Goal: Task Accomplishment & Management: Manage account settings

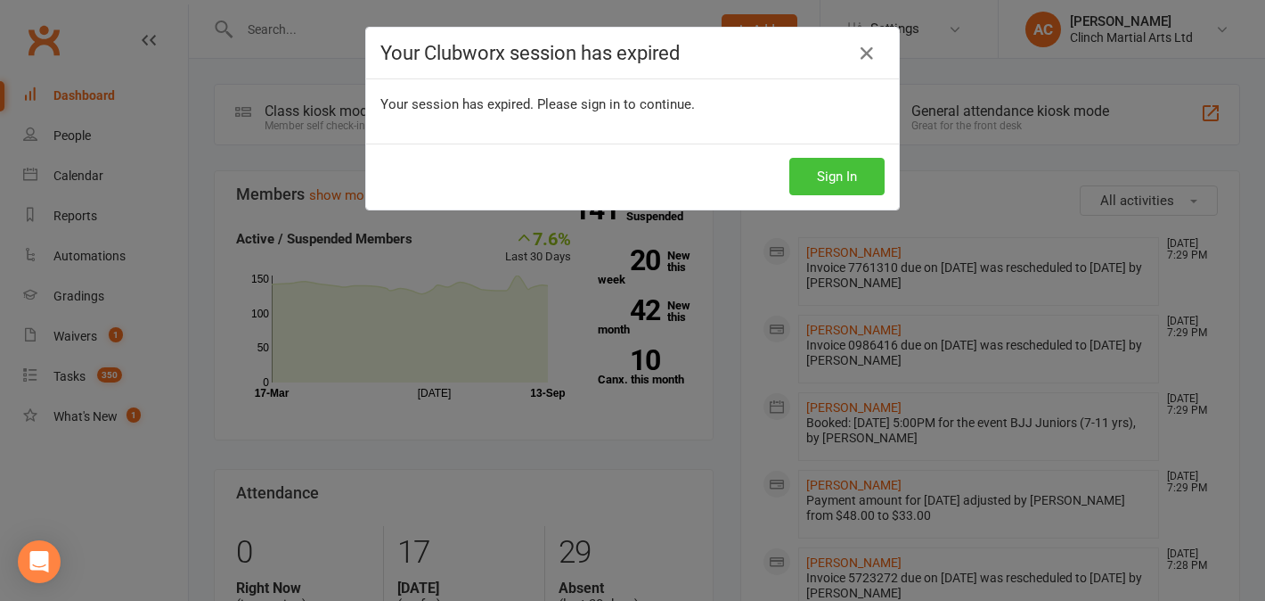
click at [850, 184] on button "Sign In" at bounding box center [837, 176] width 95 height 37
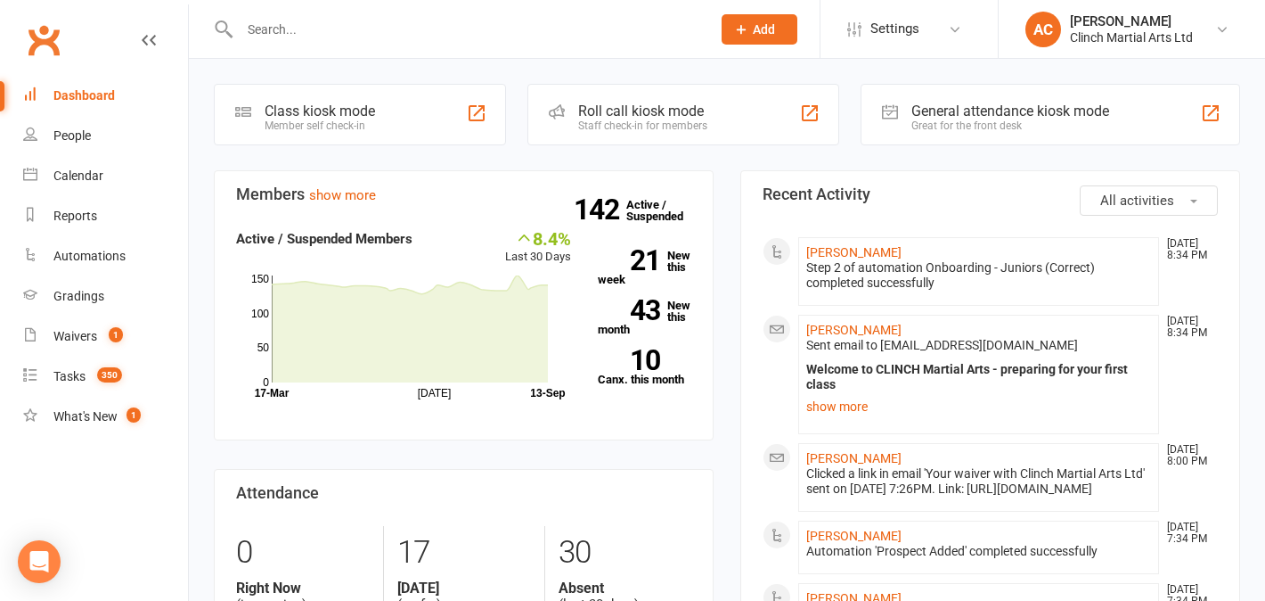
click at [327, 14] on div at bounding box center [456, 29] width 485 height 58
click at [315, 26] on input "text" at bounding box center [466, 29] width 464 height 25
click at [418, 32] on input "text" at bounding box center [466, 29] width 464 height 25
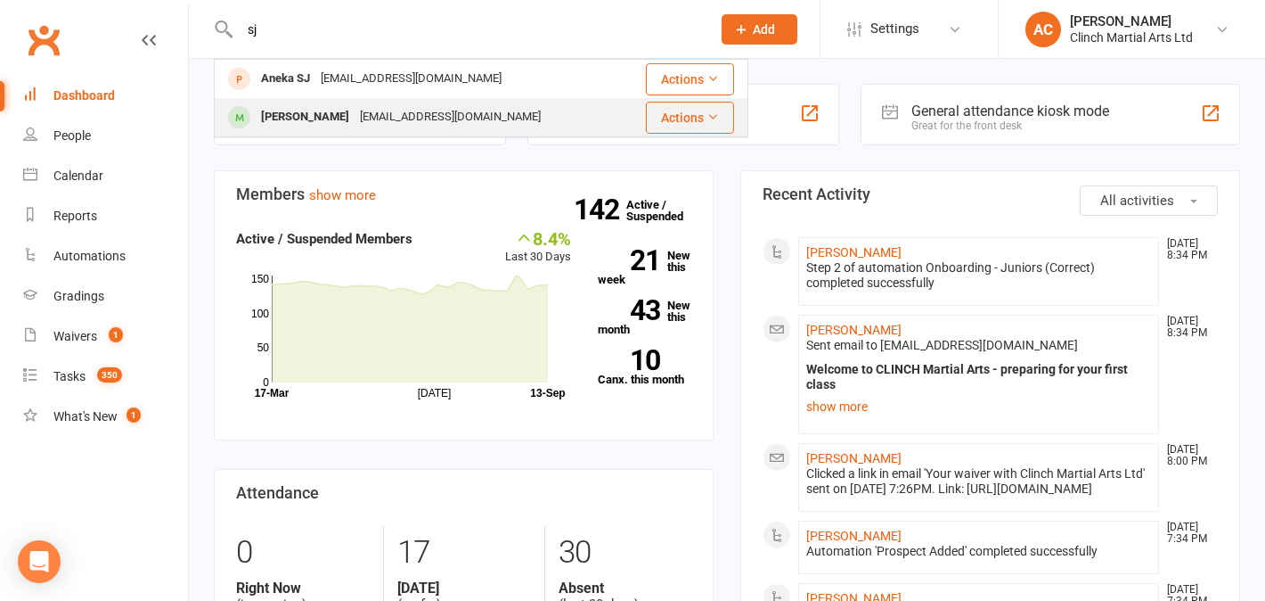
type input "sj"
click at [385, 114] on div "cka_darcee@hotmail.com" at bounding box center [451, 117] width 192 height 26
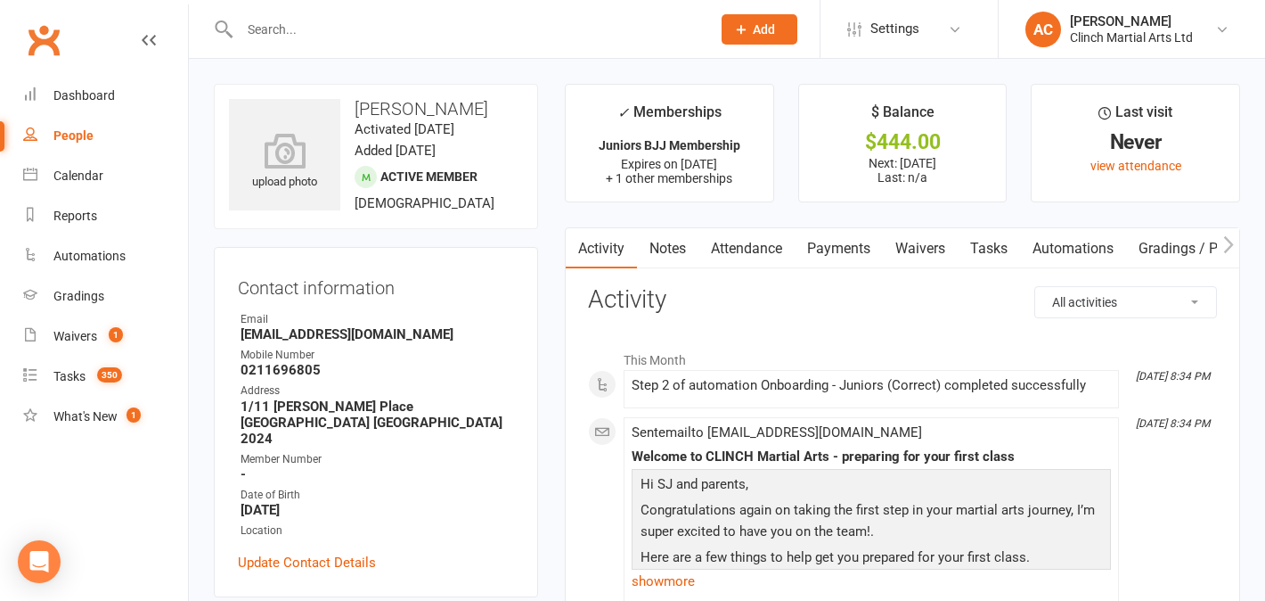
click at [828, 250] on link "Payments" at bounding box center [839, 248] width 88 height 41
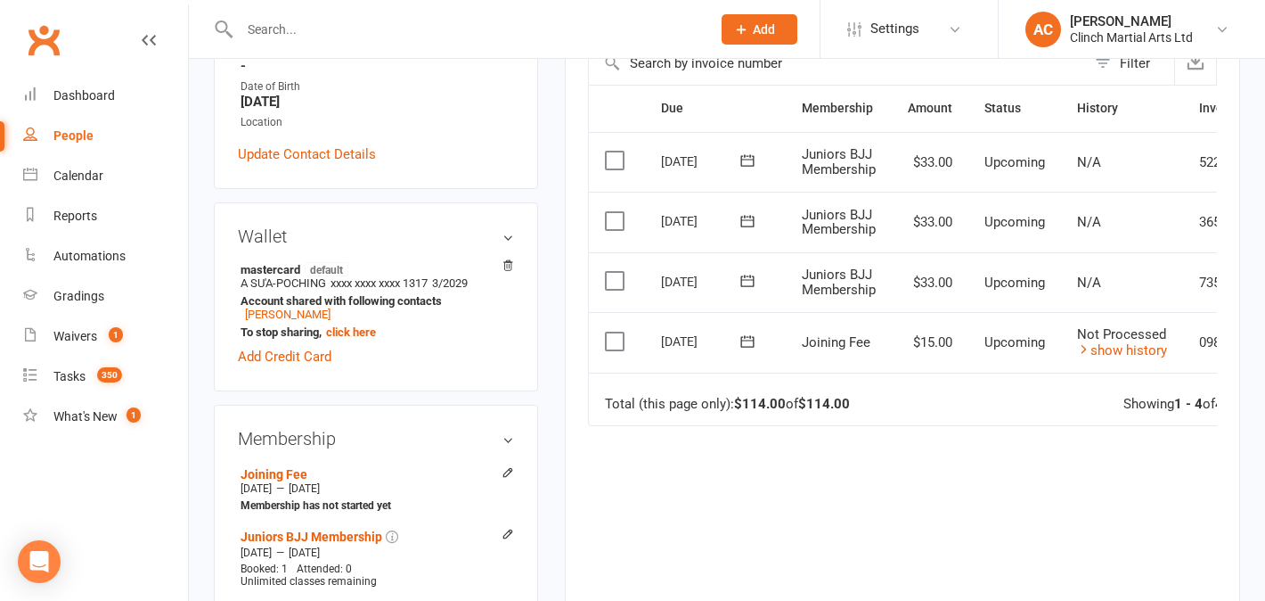
scroll to position [389, 0]
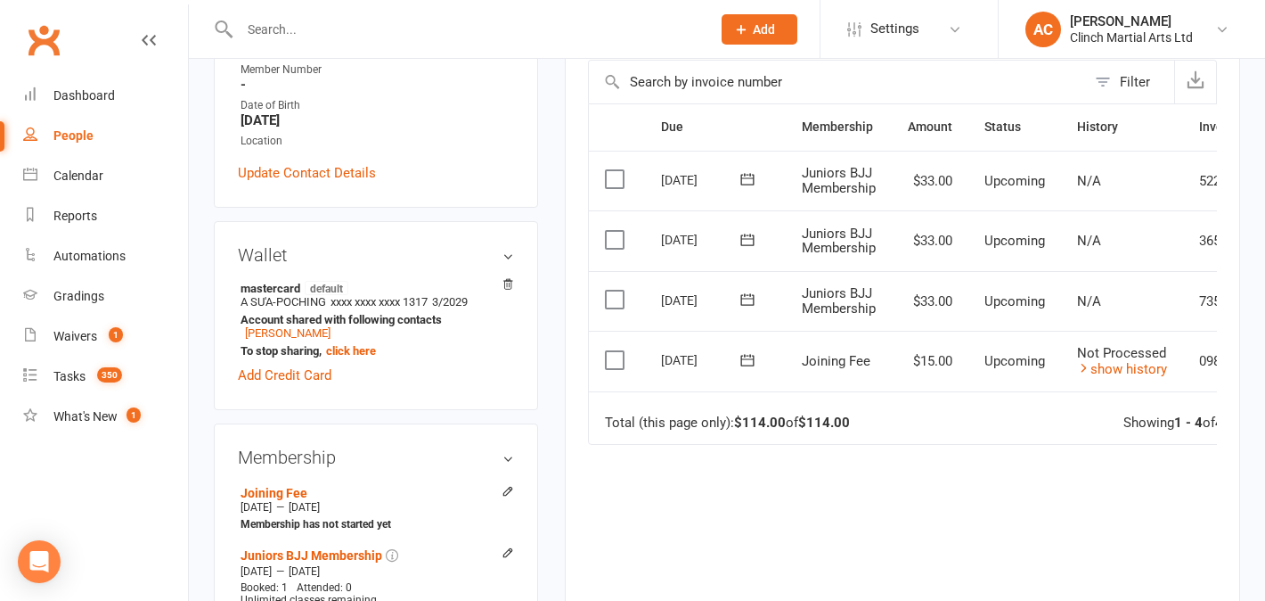
click at [749, 241] on icon at bounding box center [748, 240] width 18 height 18
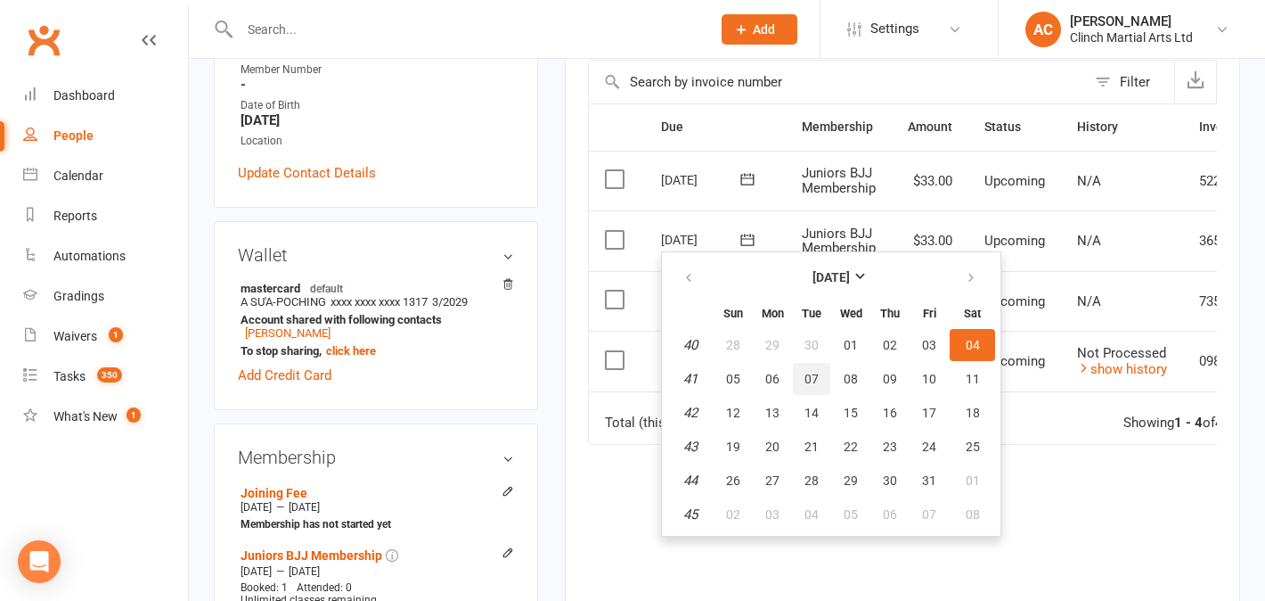
click at [799, 383] on button "07" at bounding box center [811, 379] width 37 height 32
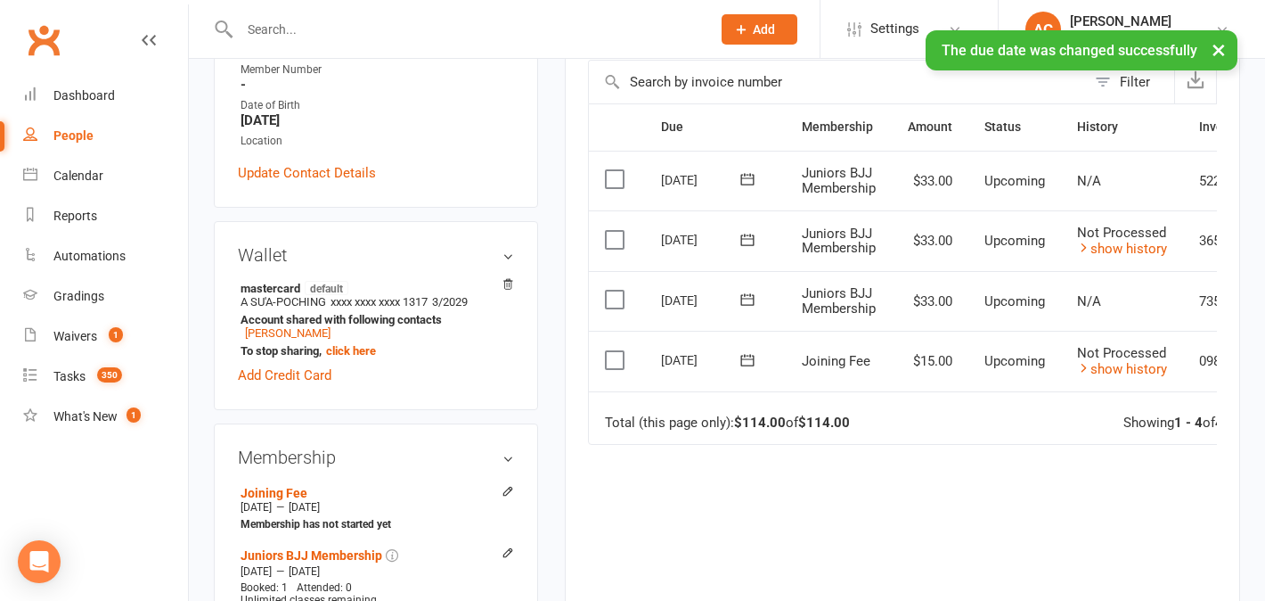
click at [757, 176] on button at bounding box center [748, 179] width 36 height 19
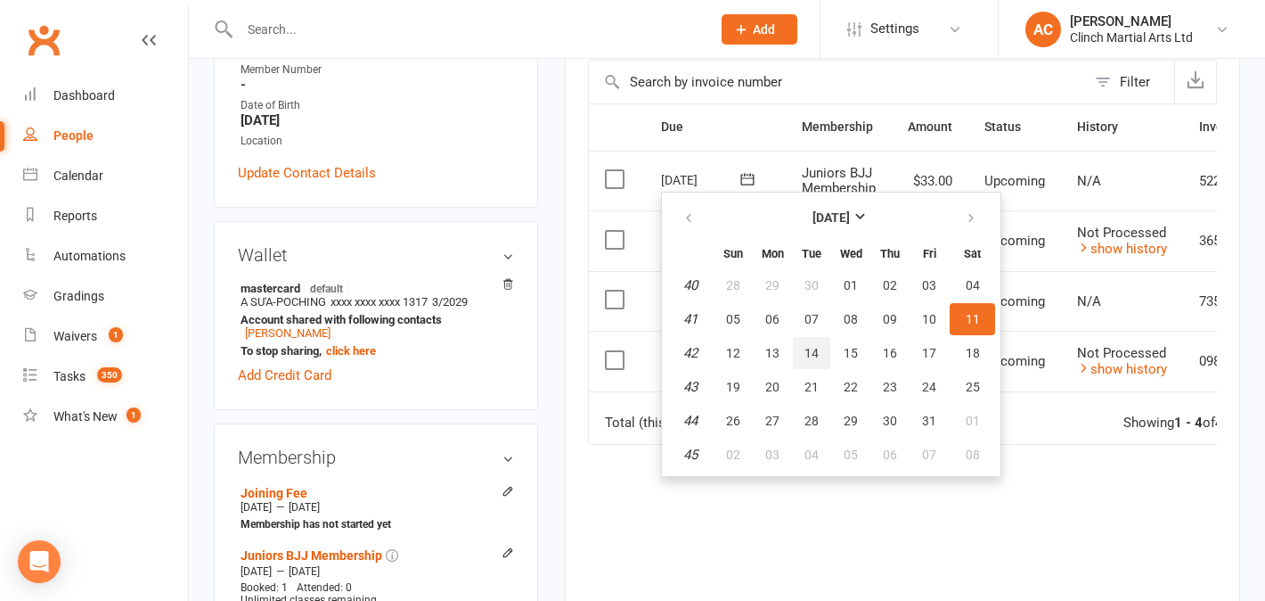
click at [818, 356] on button "14" at bounding box center [811, 353] width 37 height 32
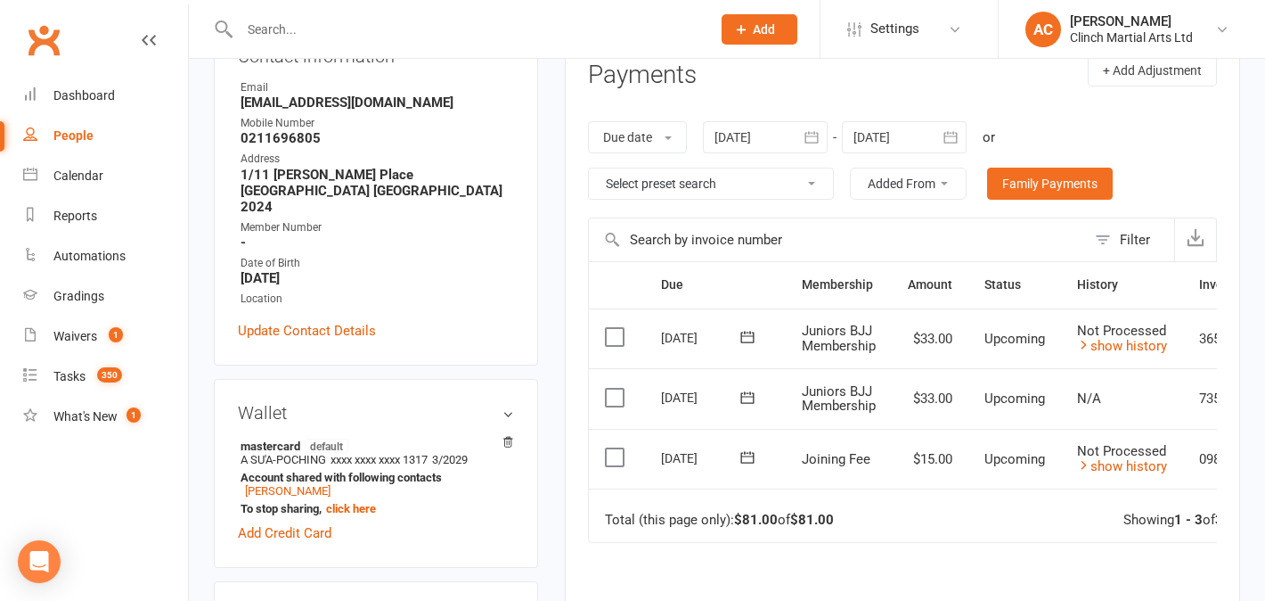
scroll to position [243, 0]
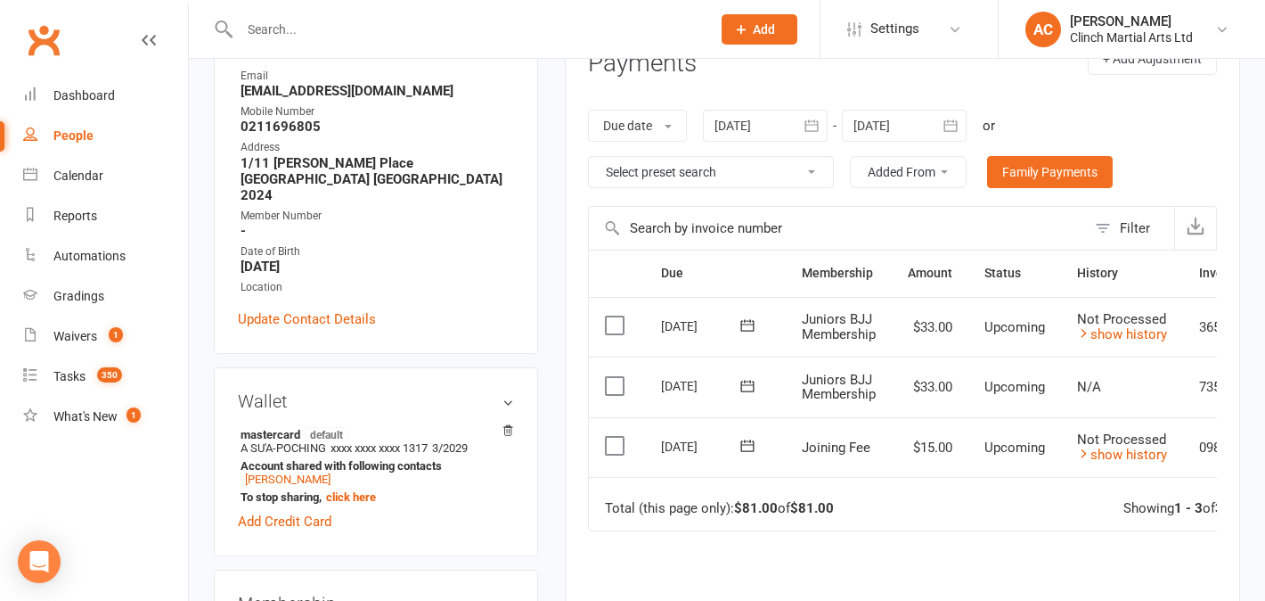
click at [755, 322] on icon at bounding box center [748, 325] width 18 height 18
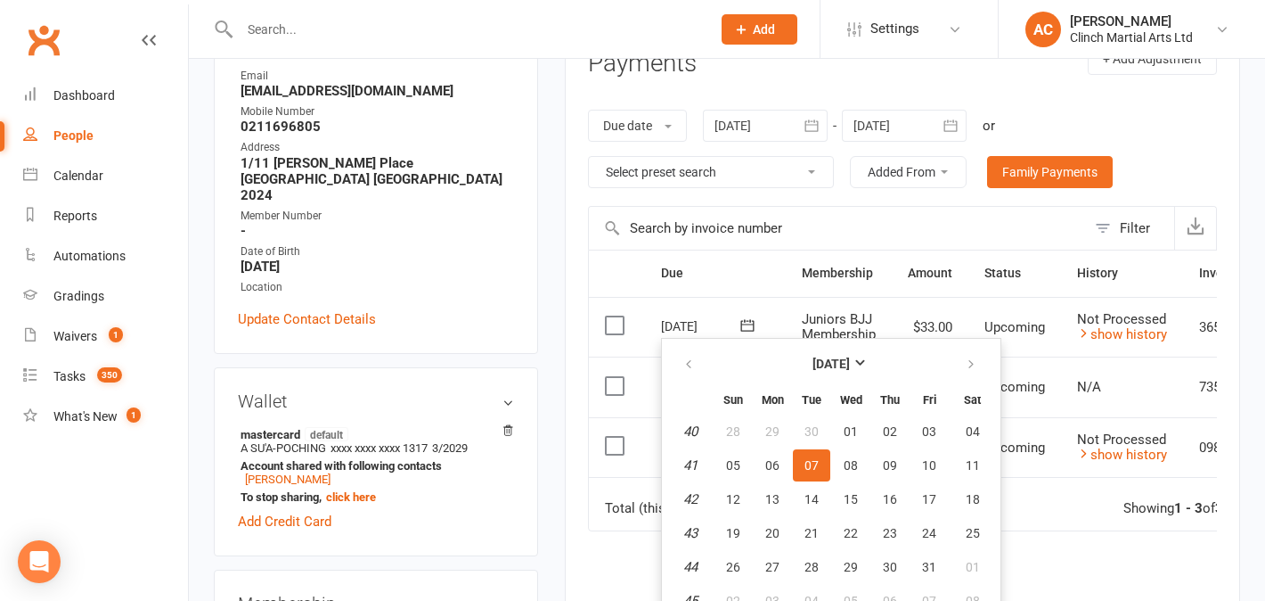
click at [1065, 546] on div "Due Contact Membership Amount Status History Invoice # Select this 07 Oct 2025 …" at bounding box center [902, 505] width 629 height 511
